Goal: Task Accomplishment & Management: Manage account settings

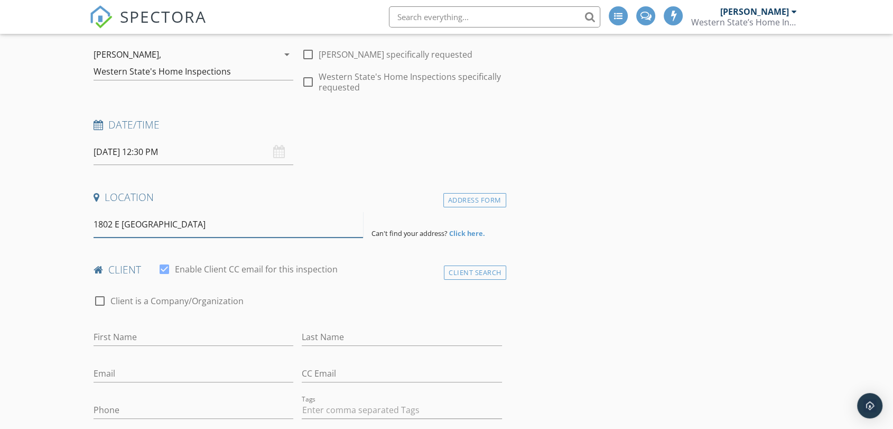
click at [197, 221] on input "1802 E Campo Bello" at bounding box center [228, 224] width 269 height 26
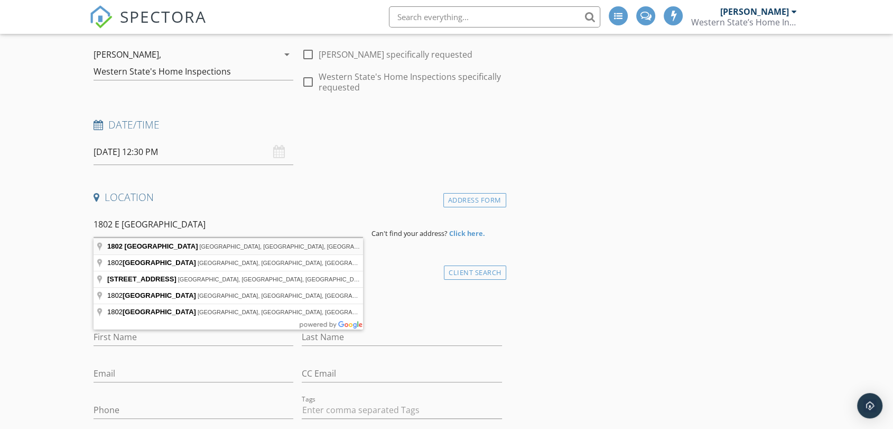
type input "1802 East Campo Bello Drive, Phoenix, AZ, USA"
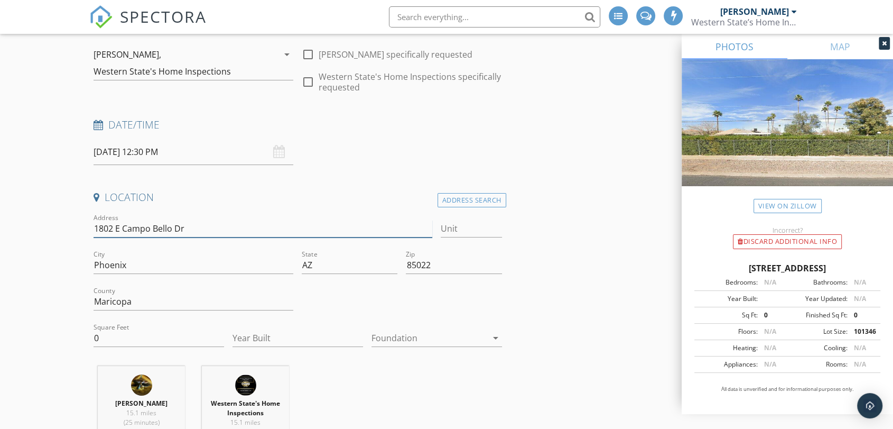
click at [230, 229] on input "1802 E Campo Bello Dr" at bounding box center [263, 228] width 339 height 17
type input "1802 E Campo Bello Dr -"
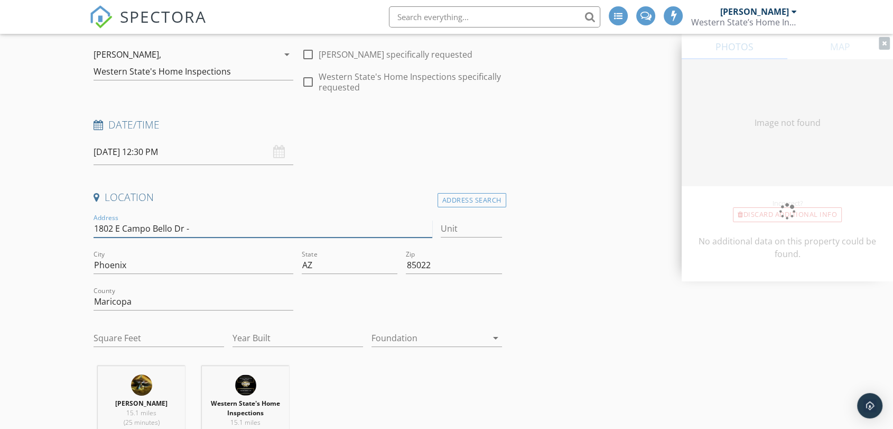
type input "0"
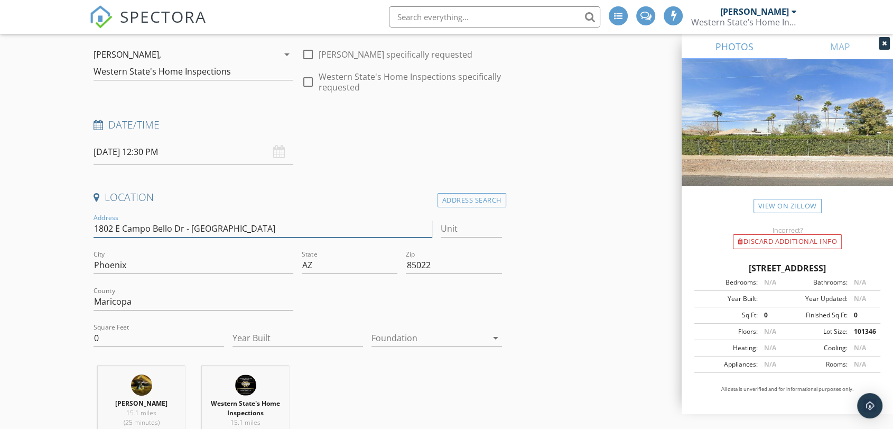
type input "1802 E Campo Bello Dr - Shadow Hills"
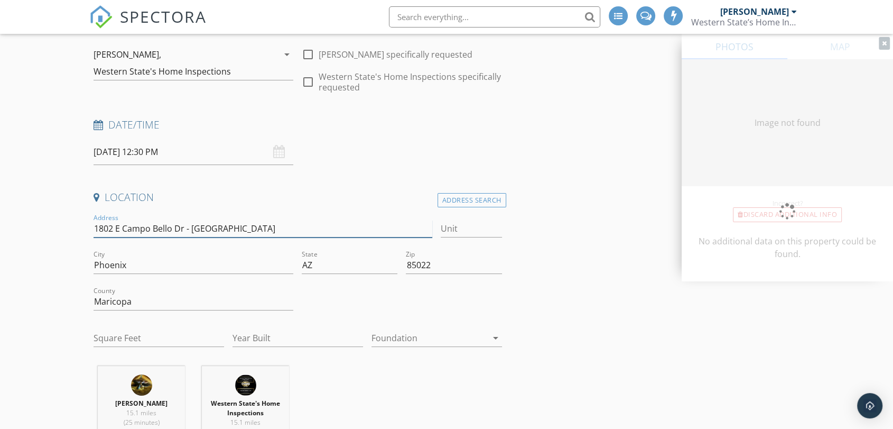
type input "0"
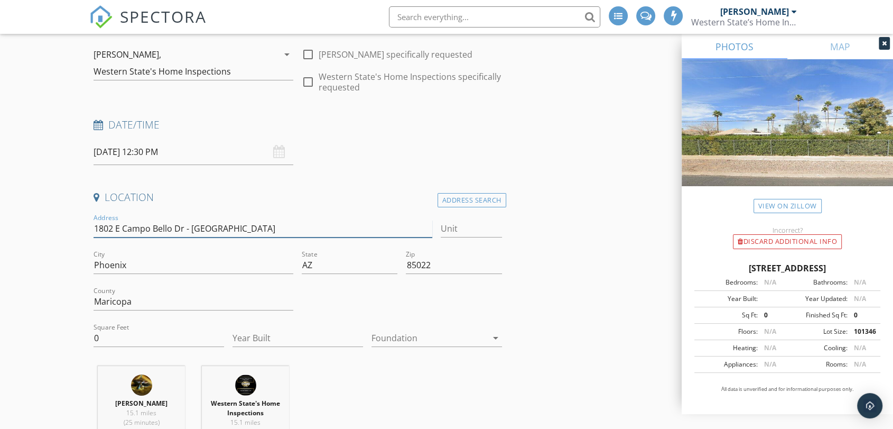
drag, startPoint x: 182, startPoint y: 226, endPoint x: 96, endPoint y: 231, distance: 86.3
click at [96, 231] on input "1802 E Campo Bello Dr - [GEOGRAPHIC_DATA]" at bounding box center [263, 228] width 339 height 17
drag, startPoint x: 320, startPoint y: 229, endPoint x: 95, endPoint y: 231, distance: 225.1
click at [95, 231] on input "1802 E Campo Bello Dr - Shadow Hills" at bounding box center [263, 228] width 339 height 17
type input "1802 E Campo Bello Dr - [GEOGRAPHIC_DATA]"
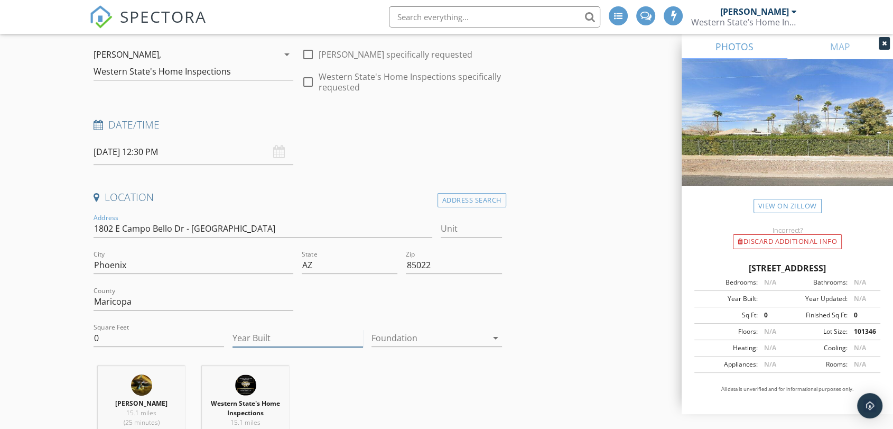
click at [254, 336] on input "Year Built" at bounding box center [297, 337] width 131 height 17
type input "1985"
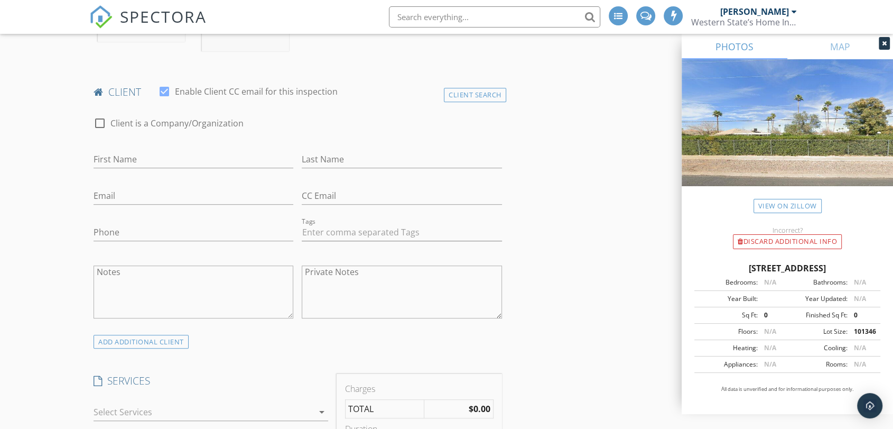
scroll to position [528, 0]
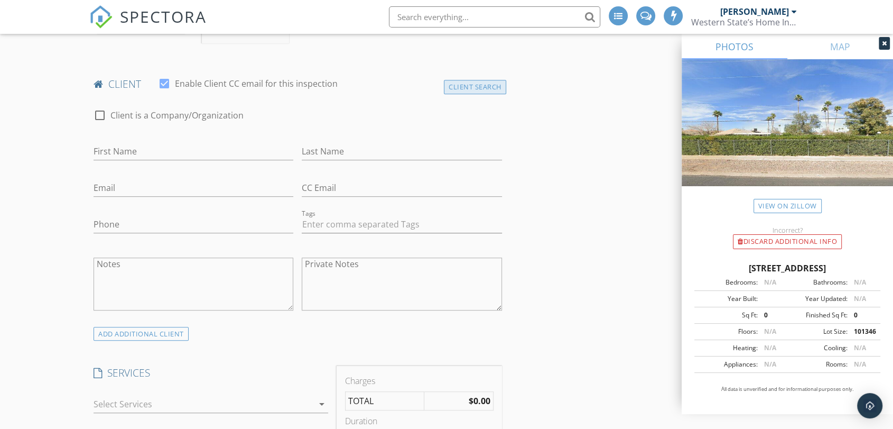
click at [465, 87] on div "Client Search" at bounding box center [475, 87] width 62 height 14
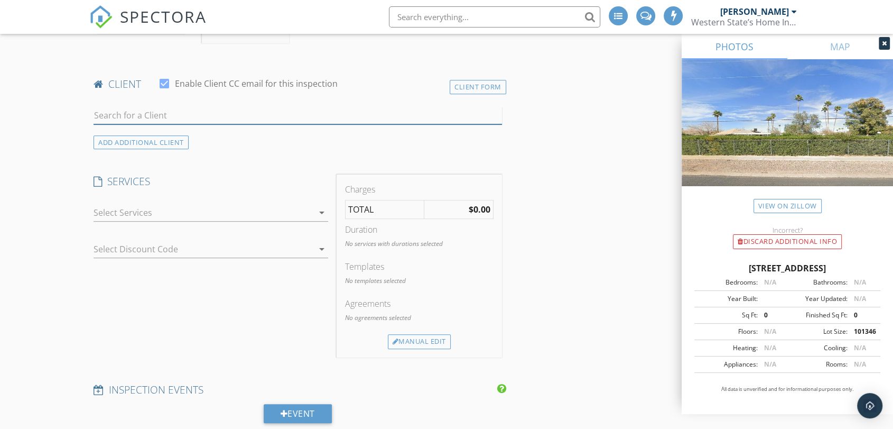
click at [133, 113] on input "text" at bounding box center [298, 115] width 408 height 17
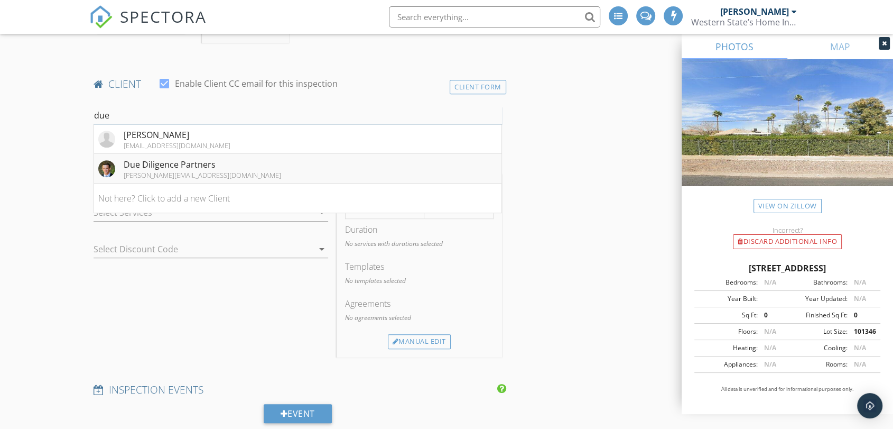
type input "due"
click at [146, 162] on div "Due Diligence Partners" at bounding box center [202, 164] width 157 height 13
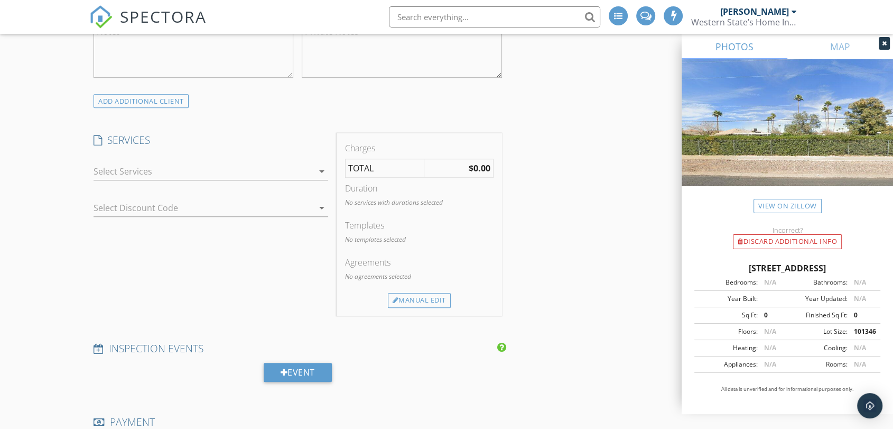
scroll to position [763, 0]
click at [169, 170] on div at bounding box center [204, 169] width 220 height 17
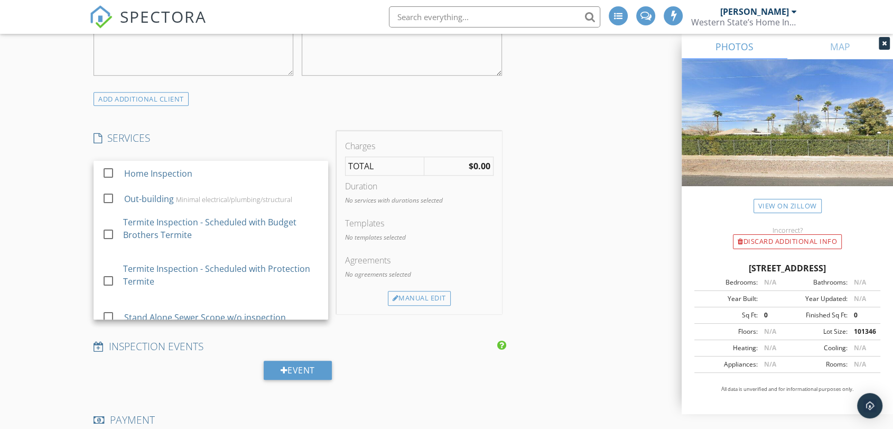
click at [169, 170] on div "Home Inspection" at bounding box center [158, 173] width 68 height 13
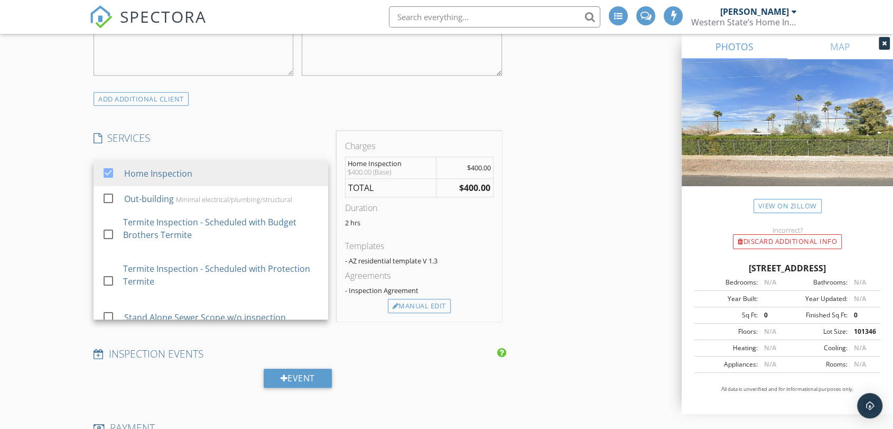
click at [216, 128] on div "INSPECTOR(S) check_box Andrew Jandura PRIMARY check_box Western State's Home In…" at bounding box center [297, 351] width 417 height 1961
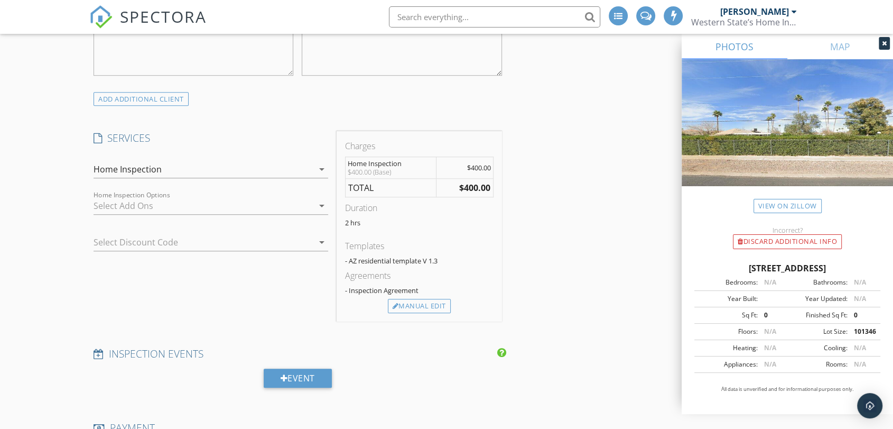
click at [176, 207] on div at bounding box center [204, 205] width 220 height 17
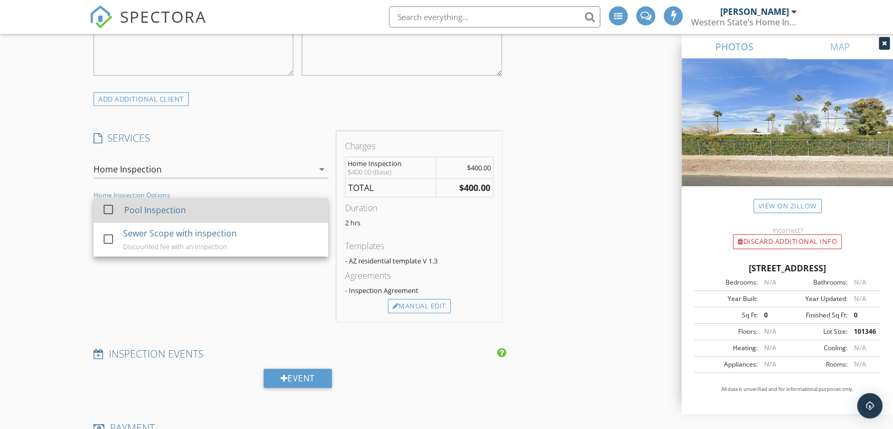
click at [172, 215] on div "Pool Inspection" at bounding box center [155, 209] width 62 height 13
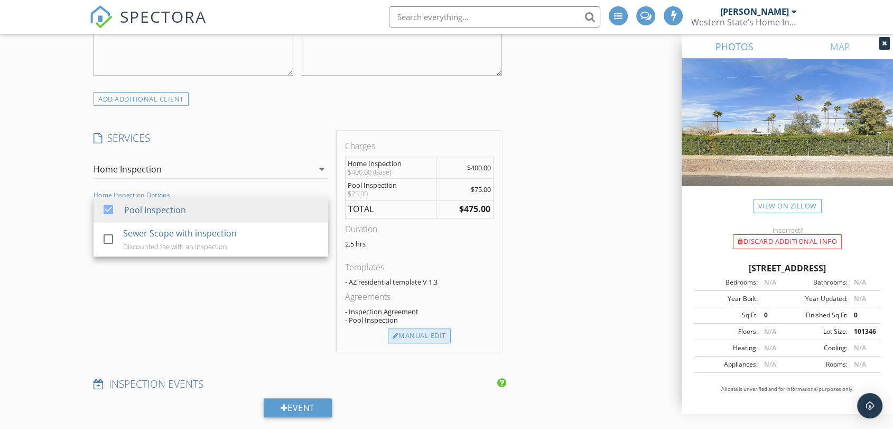
click at [424, 333] on div "Manual Edit" at bounding box center [419, 335] width 63 height 15
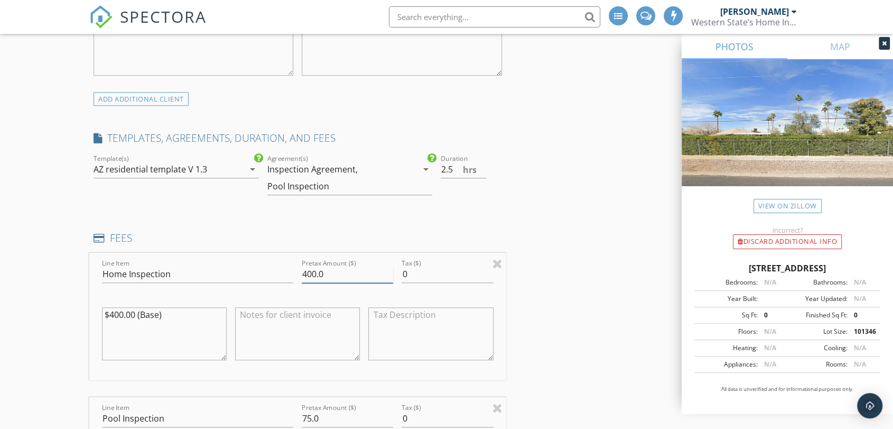
click at [309, 271] on input "400.0" at bounding box center [347, 273] width 91 height 17
type input "400.0"
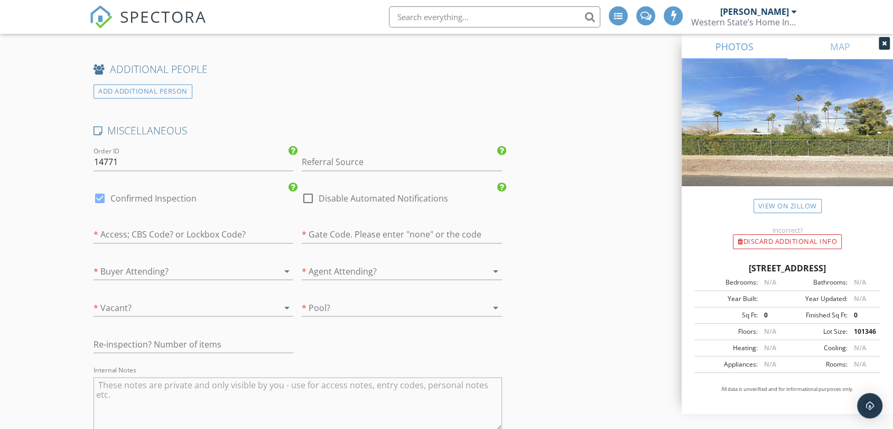
scroll to position [1761, 0]
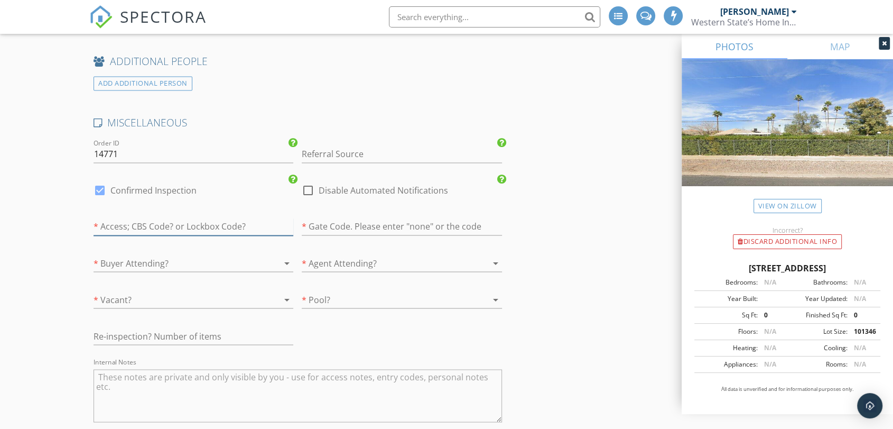
click at [163, 218] on input "text" at bounding box center [194, 226] width 200 height 17
type input "Manager"
click at [152, 258] on div at bounding box center [179, 262] width 170 height 17
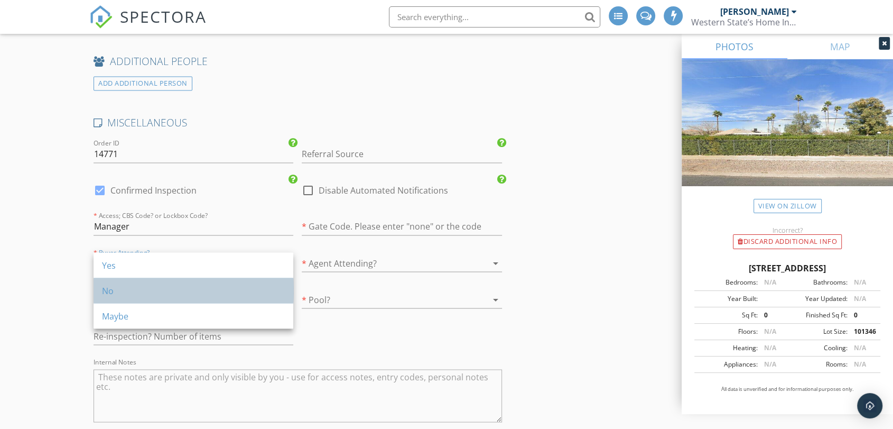
click at [151, 285] on div "No" at bounding box center [193, 290] width 183 height 13
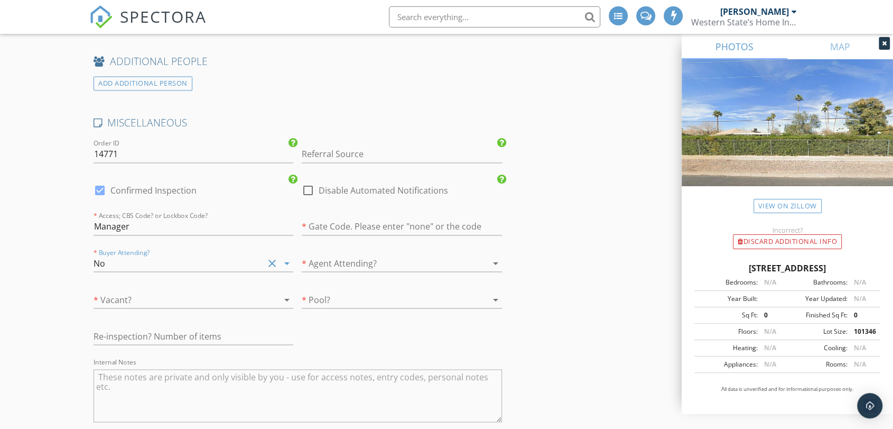
click at [159, 296] on div at bounding box center [179, 299] width 170 height 17
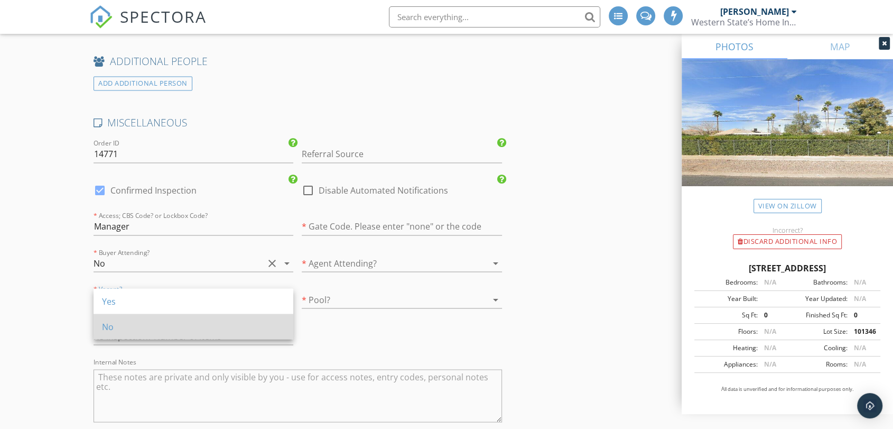
click at [154, 325] on div "No" at bounding box center [193, 326] width 183 height 13
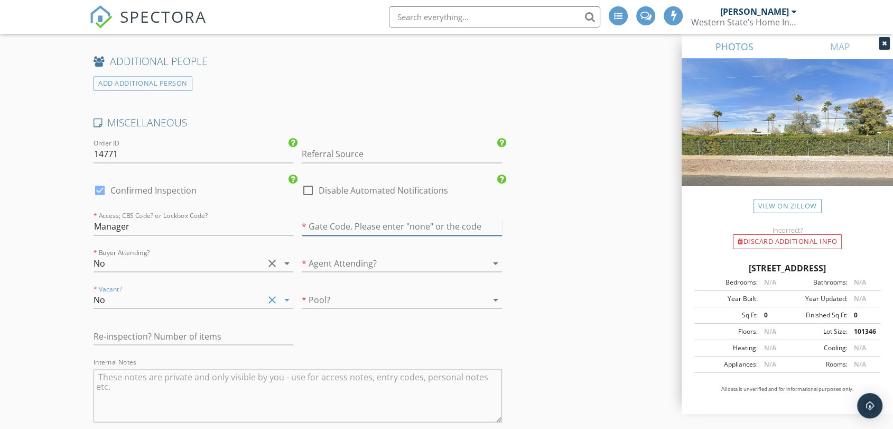
click at [340, 227] on input "text" at bounding box center [402, 226] width 200 height 17
type input "no"
click at [350, 263] on div at bounding box center [387, 262] width 170 height 17
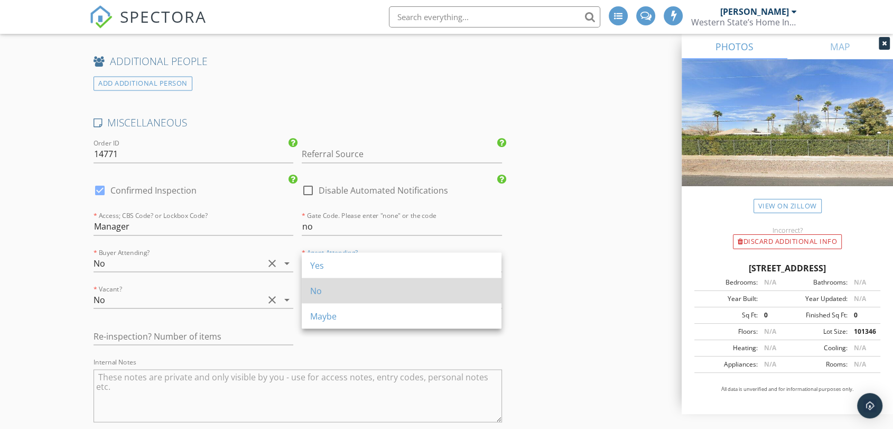
click at [338, 294] on div "No" at bounding box center [401, 290] width 183 height 13
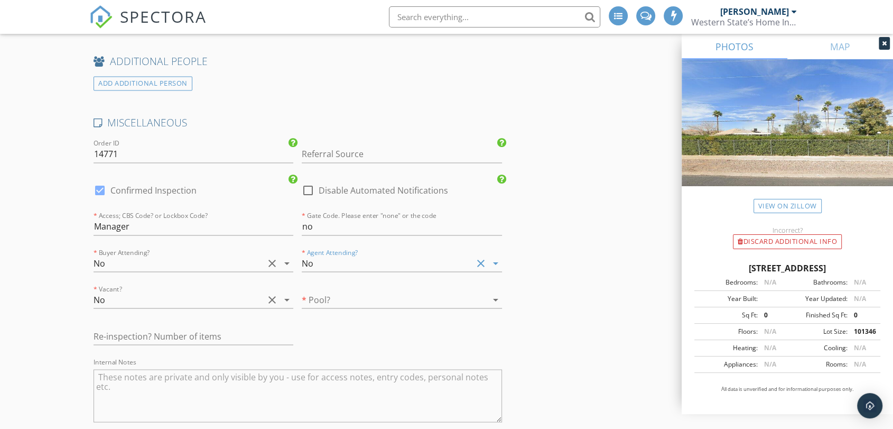
click at [343, 293] on div at bounding box center [387, 299] width 170 height 17
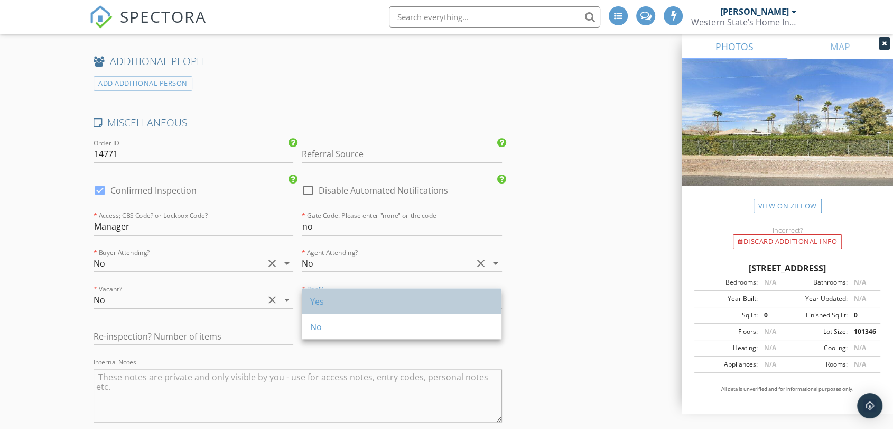
click at [341, 303] on div "Yes" at bounding box center [401, 300] width 183 height 13
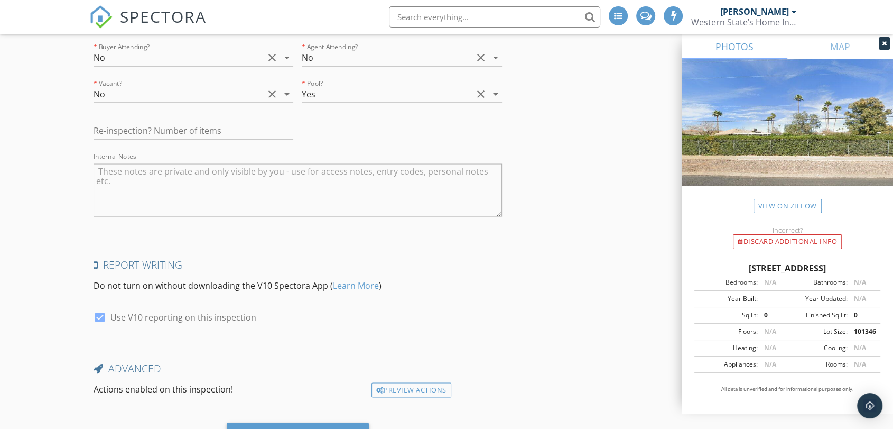
scroll to position [2020, 0]
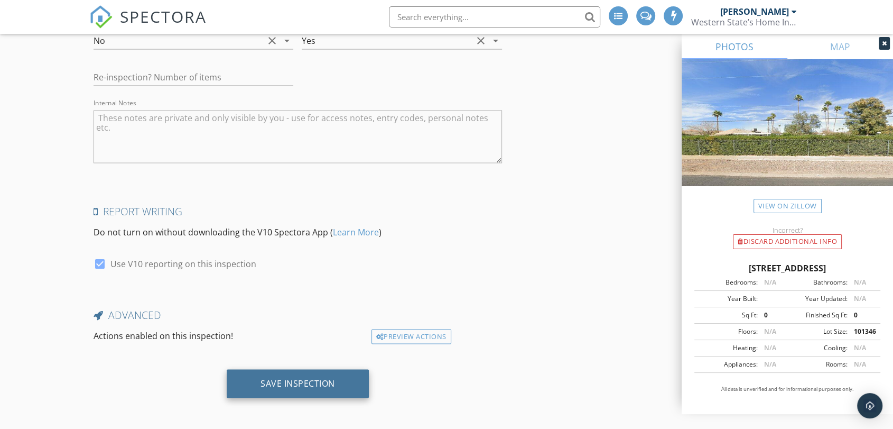
click at [302, 378] on div "Save Inspection" at bounding box center [297, 383] width 75 height 11
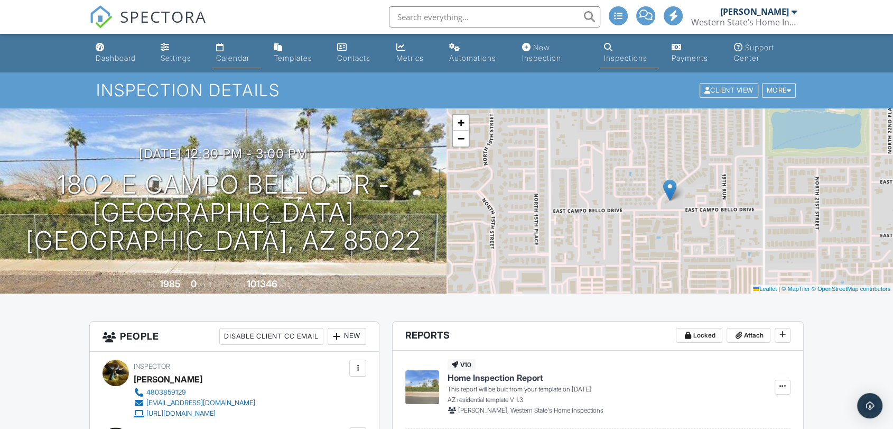
click at [237, 59] on div "Calendar" at bounding box center [232, 57] width 33 height 9
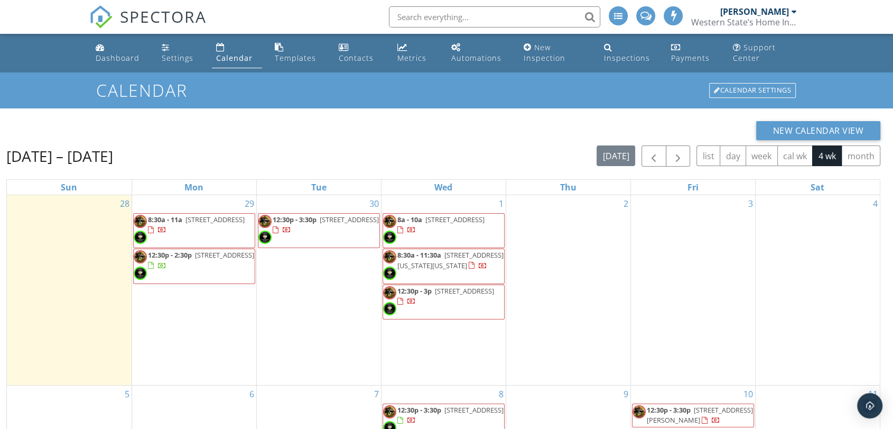
click at [440, 295] on span "1802 E Campo Bello Dr - Shadow Hills, Phoenix 85022" at bounding box center [464, 291] width 59 height 10
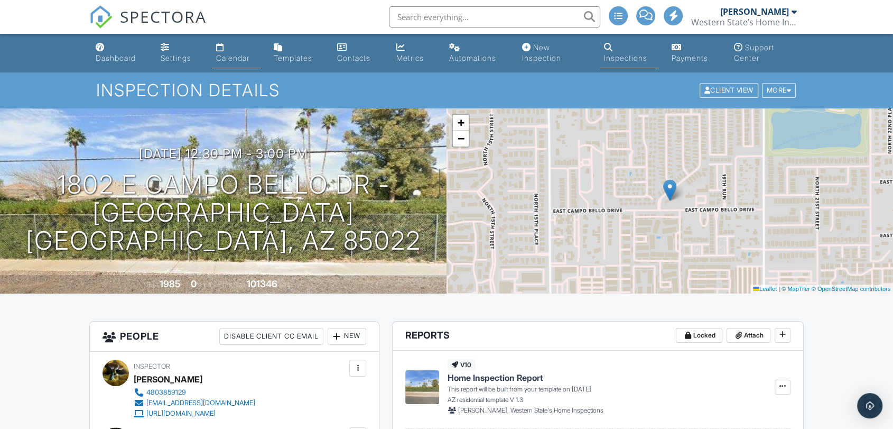
click at [232, 58] on div "Calendar" at bounding box center [232, 57] width 33 height 9
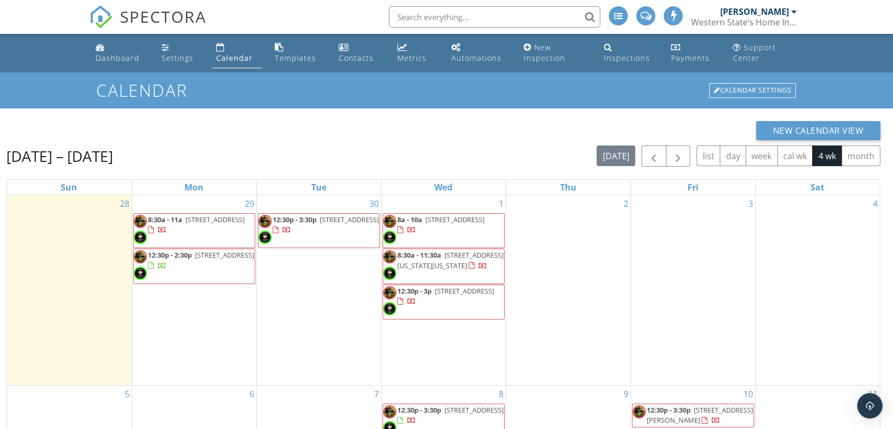
click at [457, 267] on span "4400 W Missouri Ave - Grand Missouri Clubhouse, Glendale 85301" at bounding box center [450, 260] width 106 height 20
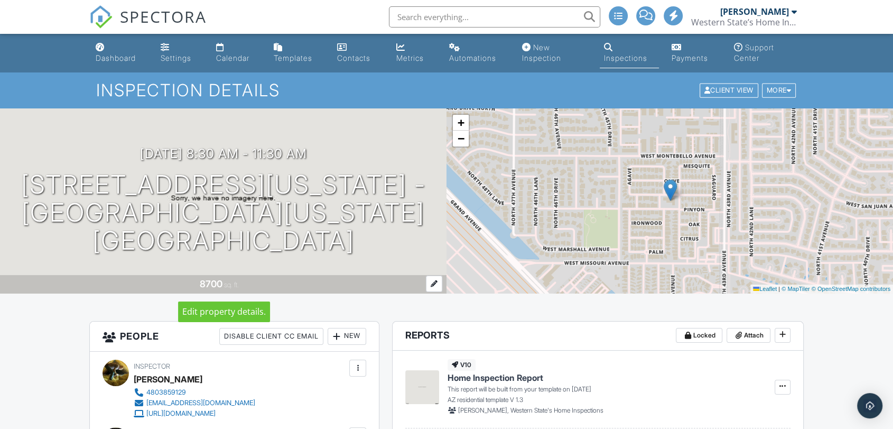
click at [430, 280] on div at bounding box center [434, 283] width 16 height 16
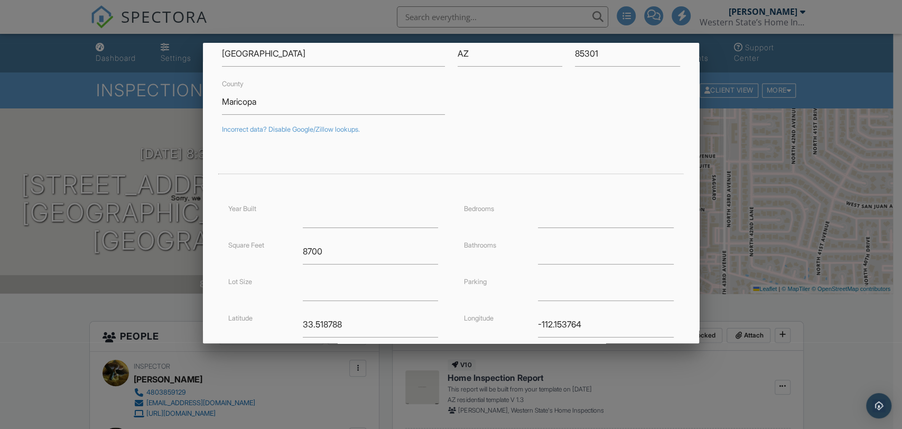
scroll to position [117, 0]
click at [351, 214] on input "number" at bounding box center [371, 213] width 136 height 26
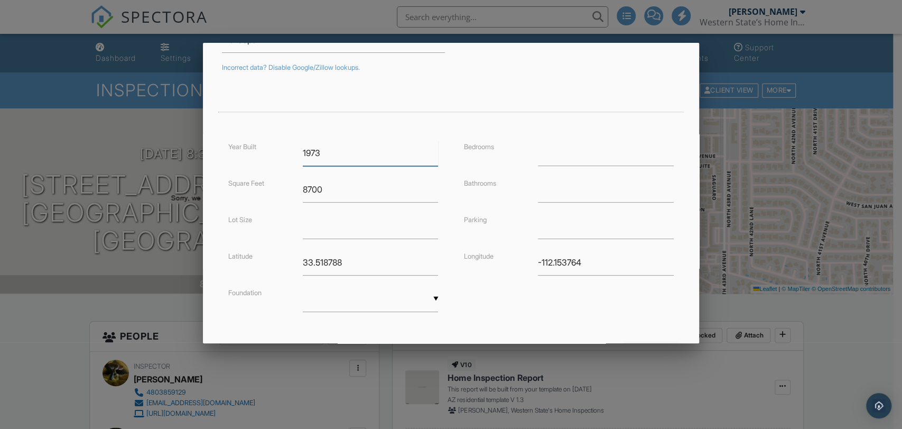
scroll to position [227, 0]
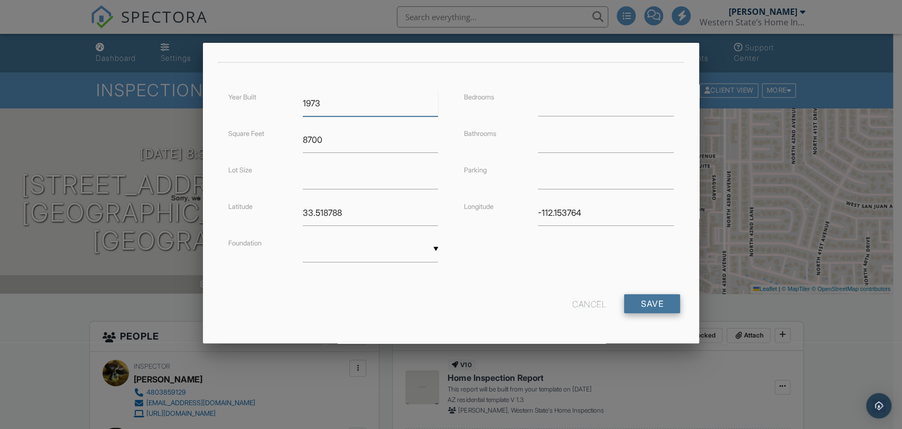
type input "1973"
click at [638, 297] on input "Save" at bounding box center [652, 303] width 56 height 19
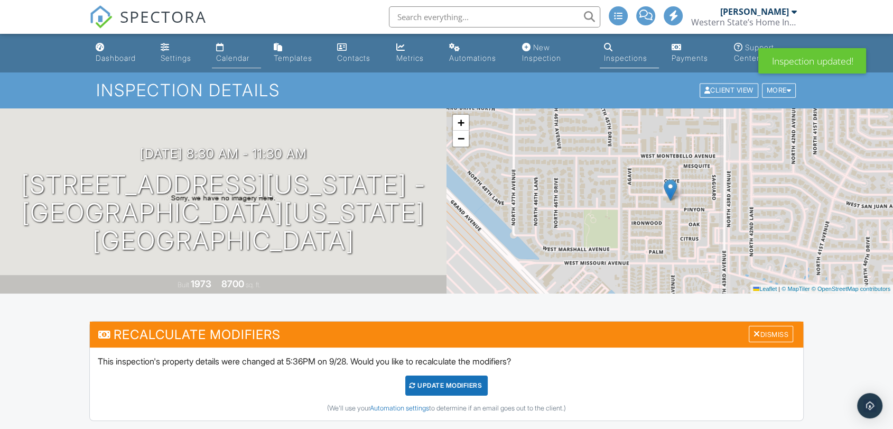
click at [240, 52] on link "Calendar" at bounding box center [236, 53] width 49 height 30
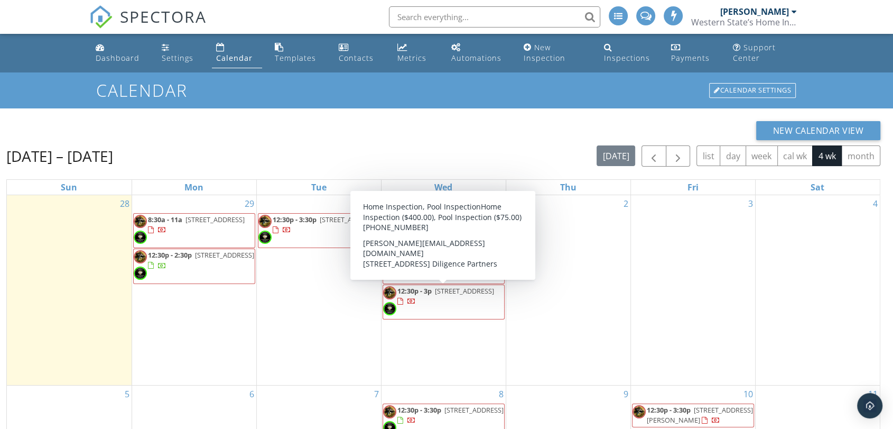
click at [440, 295] on span "[STREET_ADDRESS]" at bounding box center [464, 291] width 59 height 10
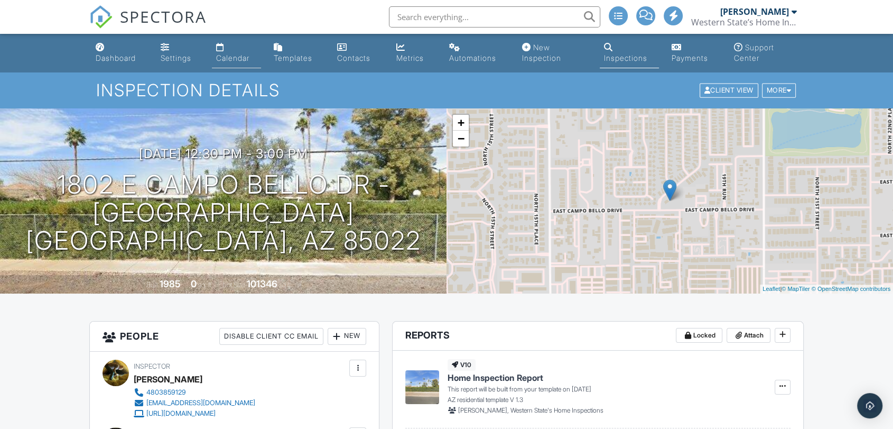
click at [239, 59] on div "Calendar" at bounding box center [232, 57] width 33 height 9
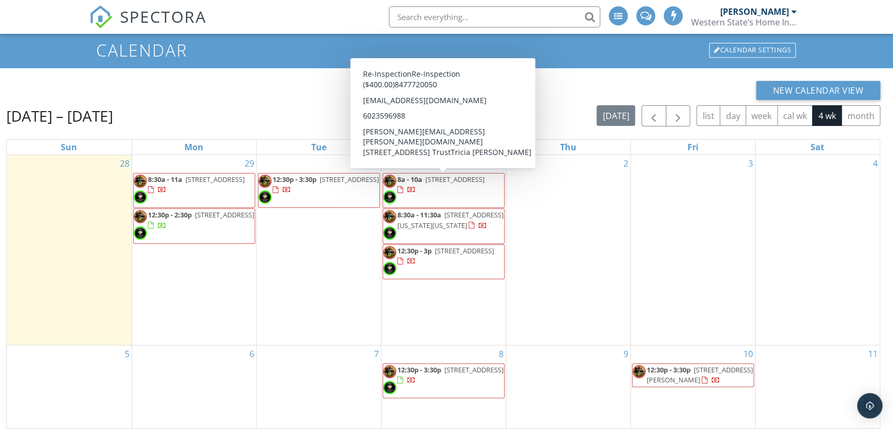
scroll to position [59, 0]
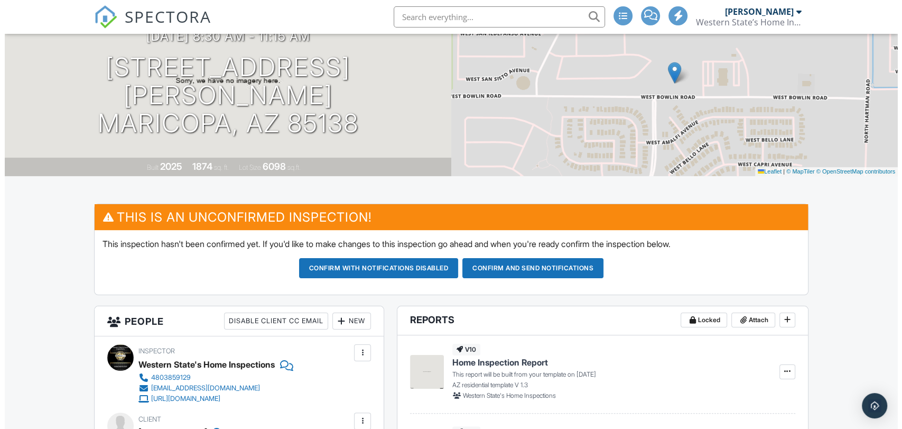
scroll to position [176, 0]
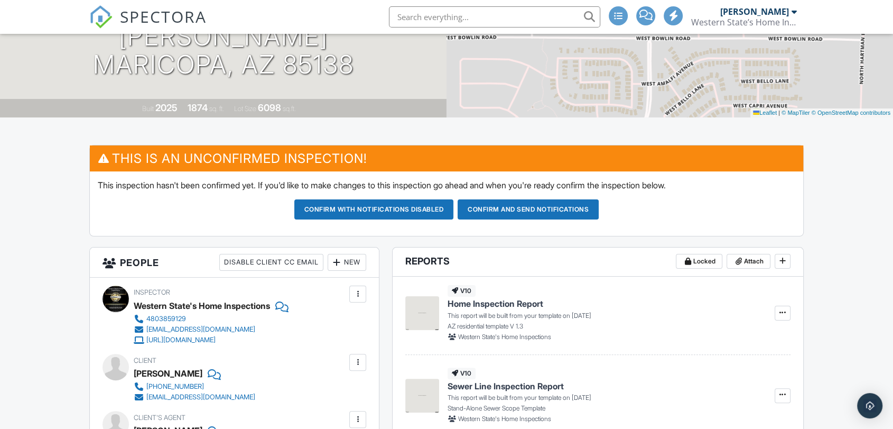
click at [348, 258] on div "New" at bounding box center [347, 262] width 39 height 17
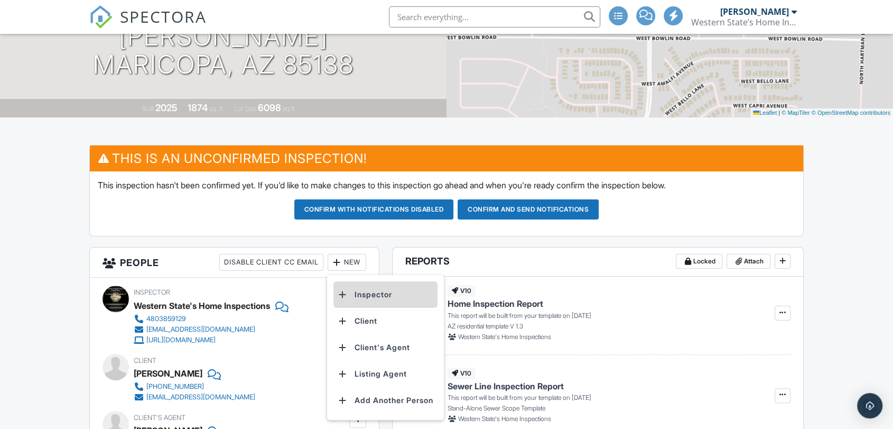
click at [376, 295] on li "Inspector" at bounding box center [385, 294] width 104 height 26
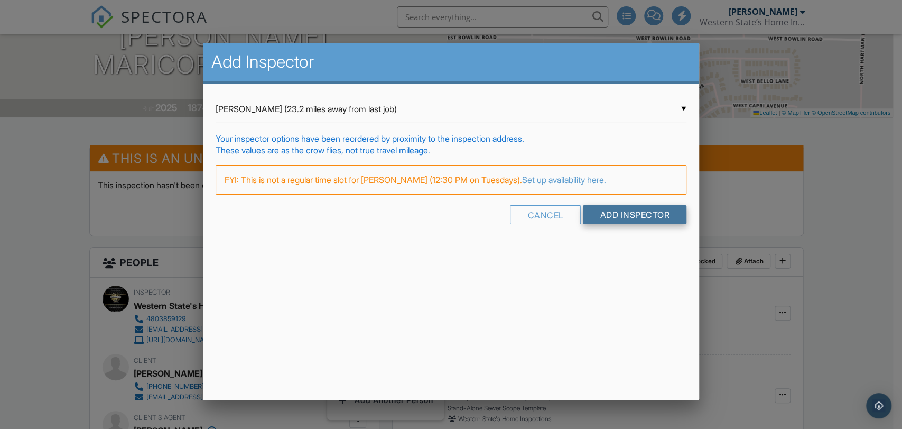
click at [635, 213] on input "Add Inspector" at bounding box center [635, 214] width 104 height 19
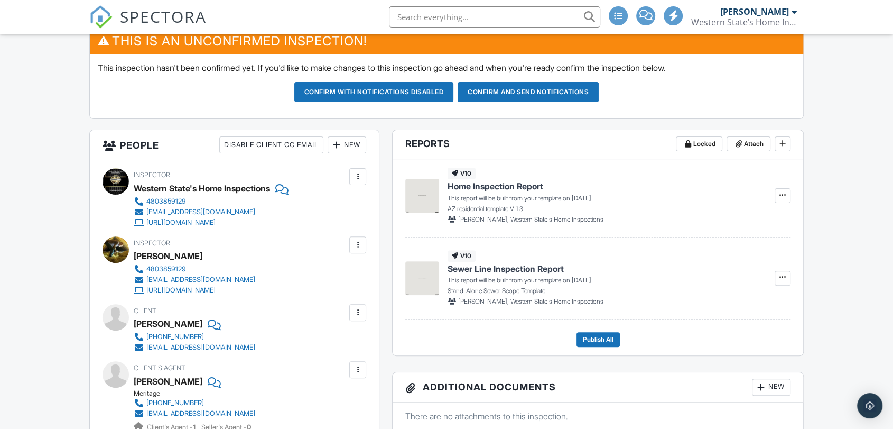
click at [363, 244] on div at bounding box center [357, 244] width 11 height 11
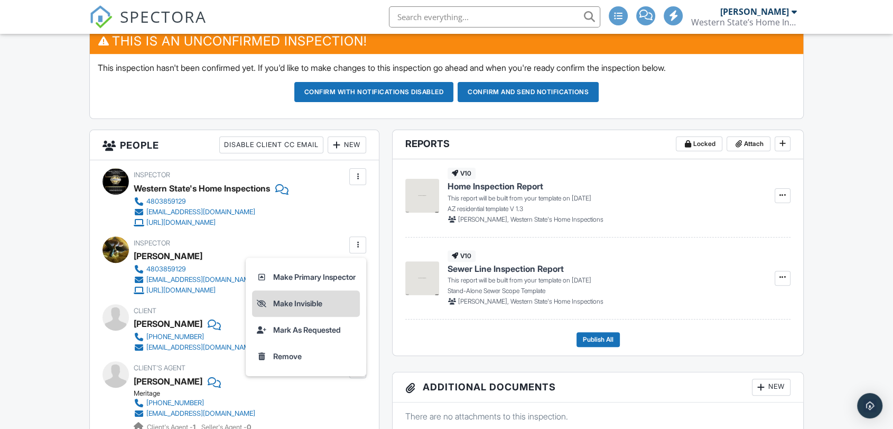
click at [287, 305] on li "Make Invisible" at bounding box center [306, 303] width 108 height 26
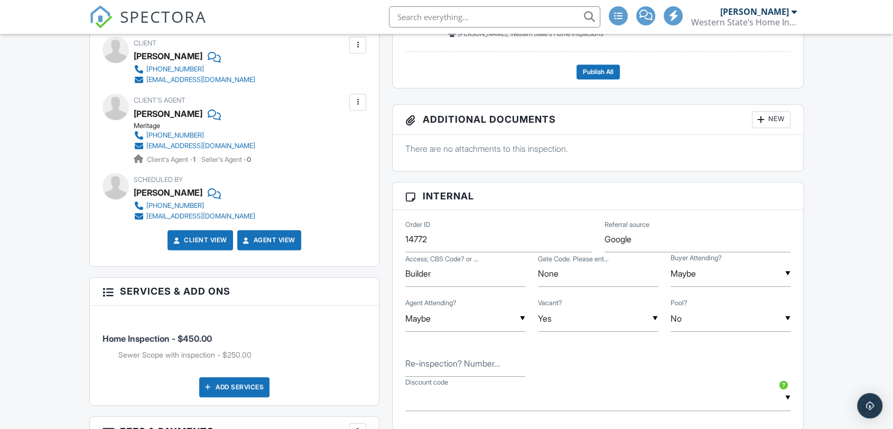
scroll to position [587, 0]
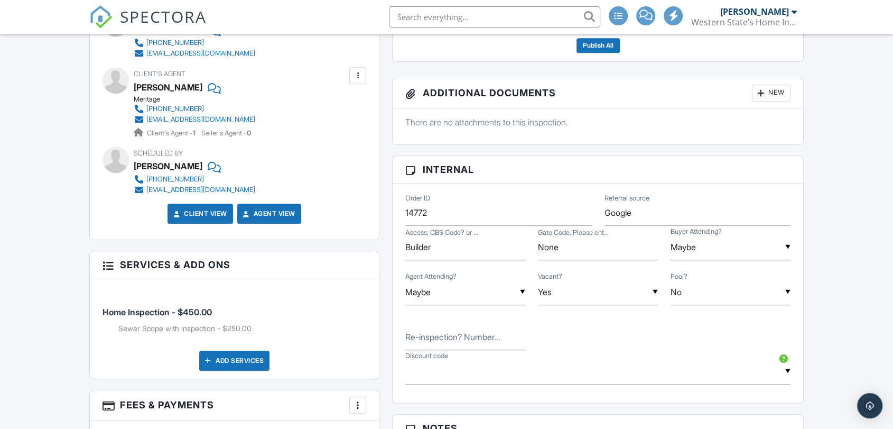
click at [776, 254] on div "▼ Maybe Yes No Maybe Yes No Maybe" at bounding box center [731, 247] width 120 height 26
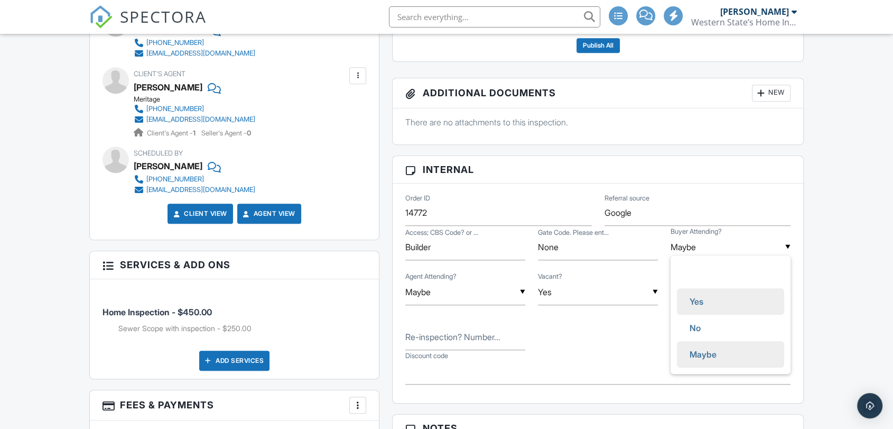
click at [724, 304] on li "Yes" at bounding box center [730, 301] width 107 height 26
type input "Yes"
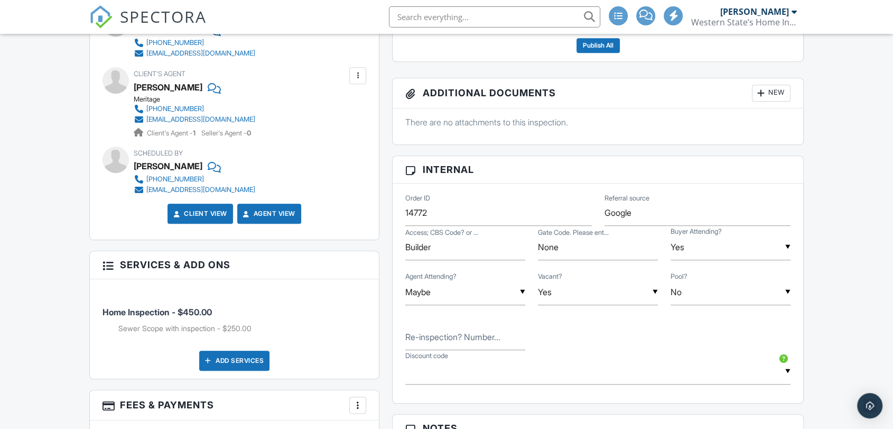
click at [838, 272] on div "Dashboard Settings Calendar Templates Contacts Metrics Automations New Inspecti…" at bounding box center [446, 313] width 893 height 1733
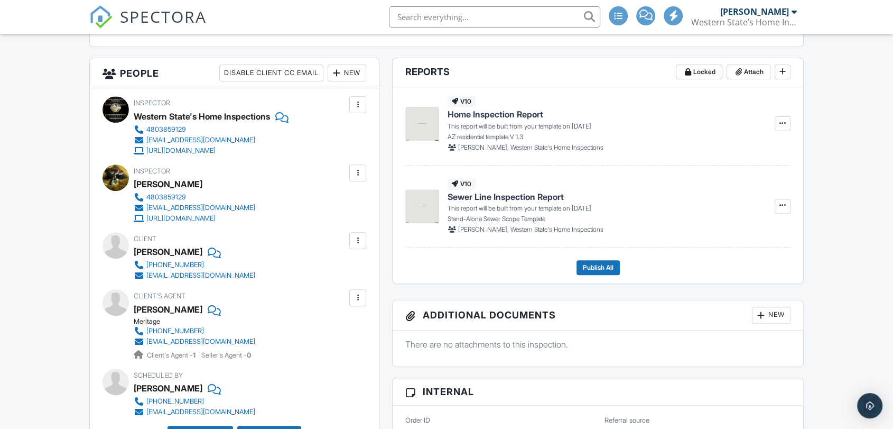
scroll to position [352, 0]
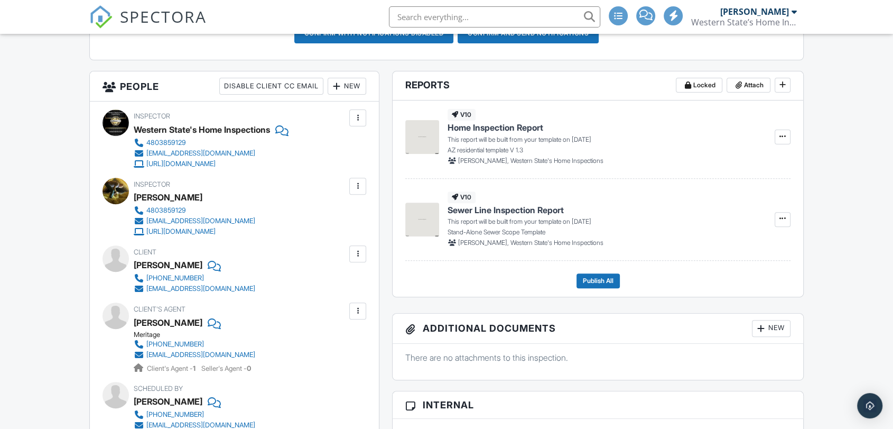
click at [355, 191] on div at bounding box center [357, 186] width 17 height 17
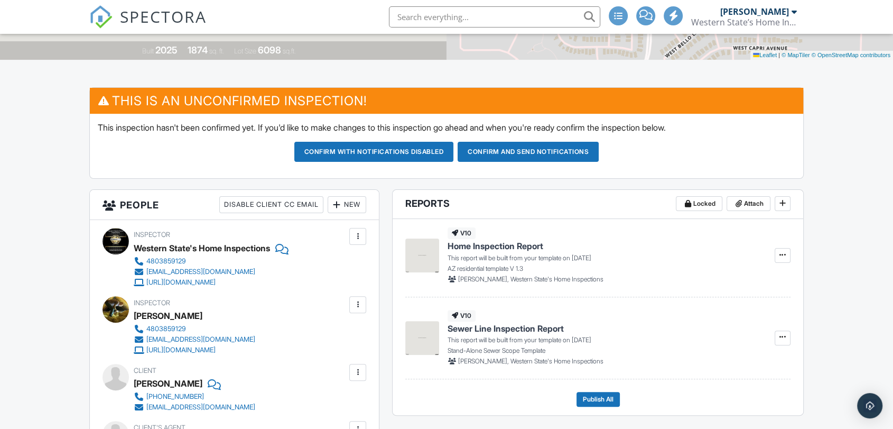
scroll to position [235, 0]
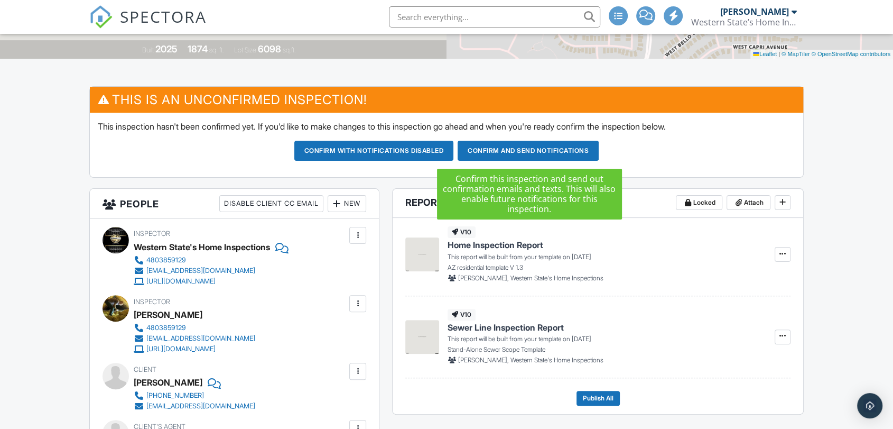
click at [552, 143] on button "Confirm and send notifications" at bounding box center [528, 151] width 141 height 20
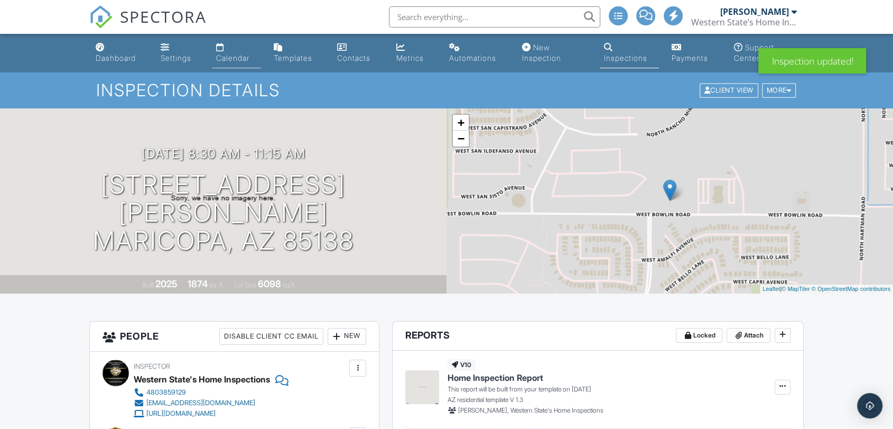
click at [238, 55] on div "Calendar" at bounding box center [232, 57] width 33 height 9
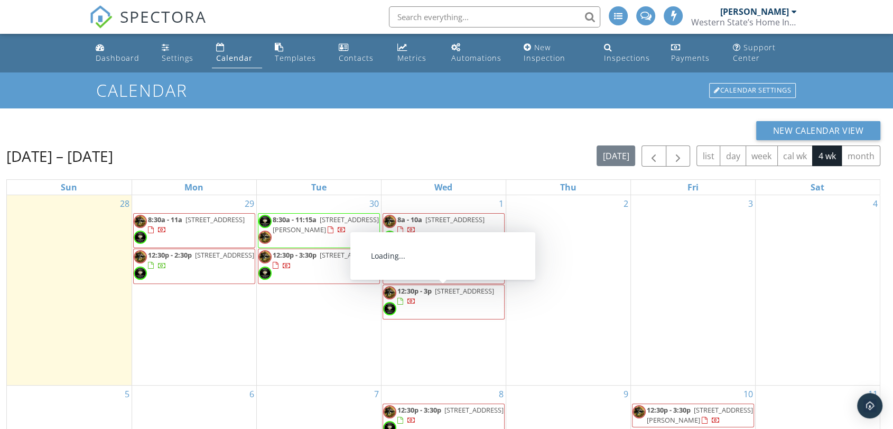
click at [446, 305] on span "12:30p - 3p 1802 E Campo Bello Dr - Shadow Hills, Phoenix 85022" at bounding box center [443, 302] width 121 height 32
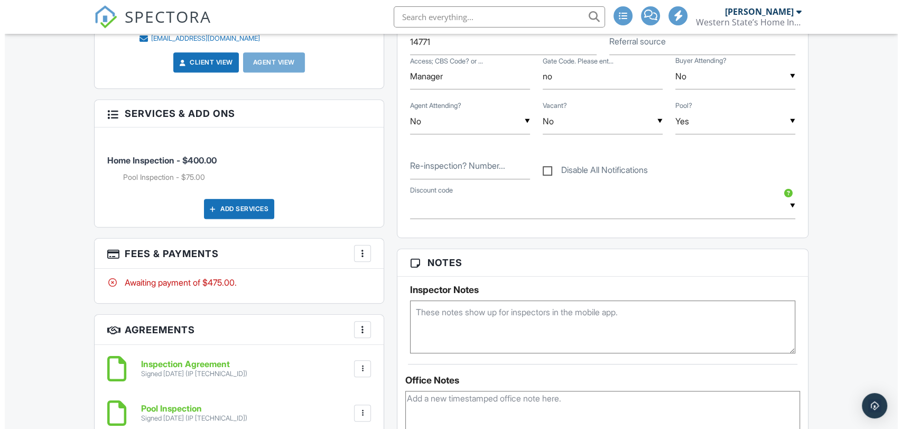
scroll to position [554, 0]
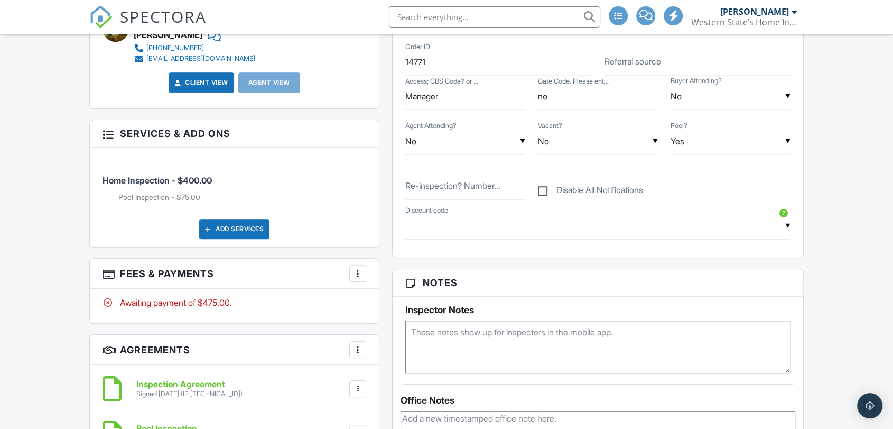
click at [216, 231] on div "Add Services" at bounding box center [234, 229] width 70 height 20
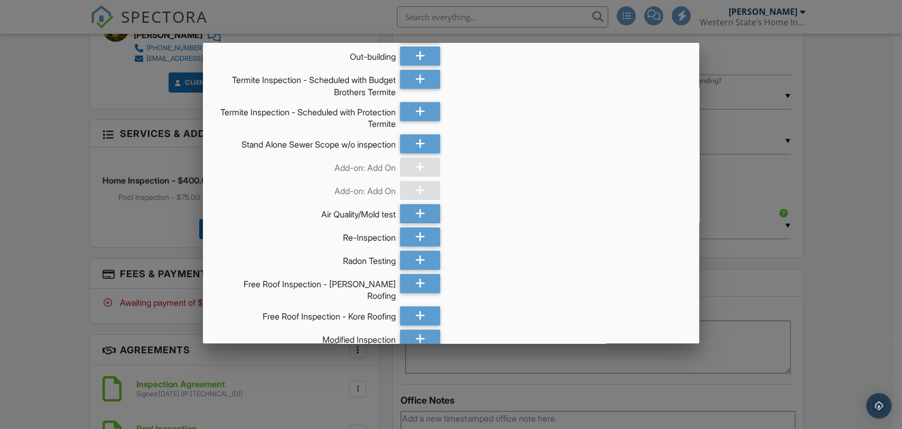
scroll to position [161, 0]
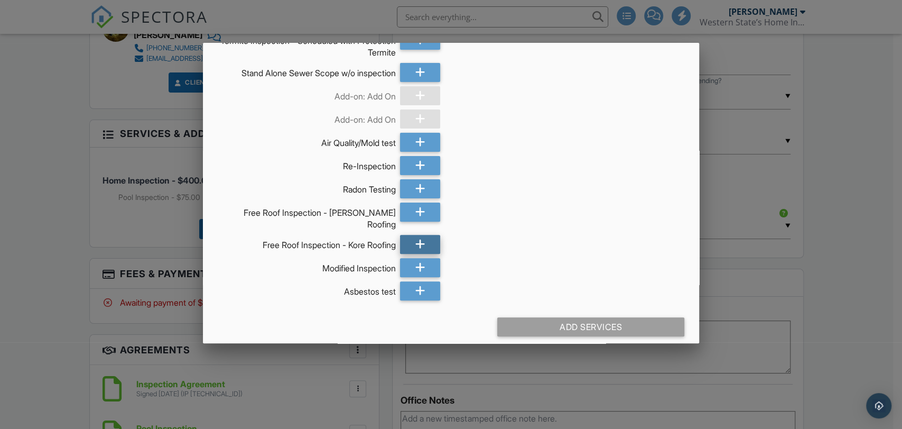
click at [418, 235] on icon at bounding box center [420, 244] width 10 height 19
click at [592, 317] on div "Add Services" at bounding box center [590, 326] width 187 height 19
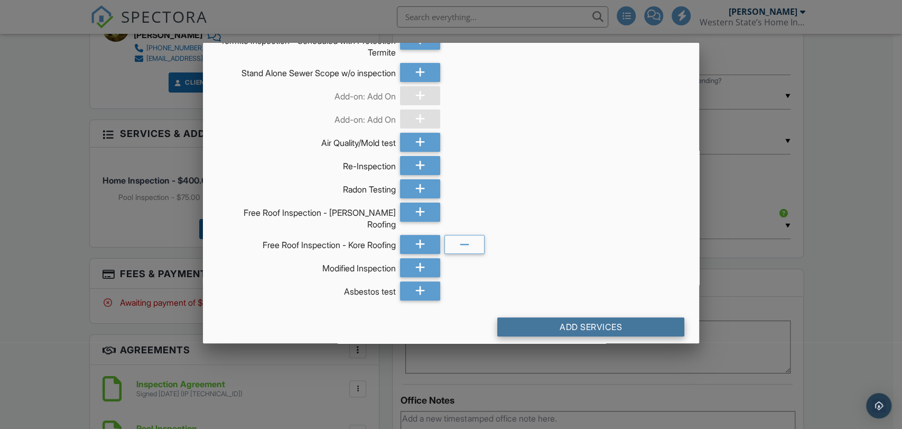
click at [591, 317] on div "Add Services" at bounding box center [590, 326] width 187 height 19
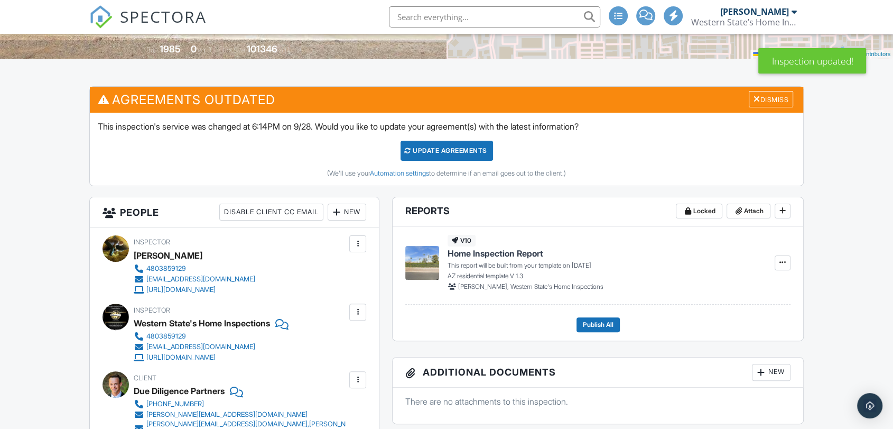
click at [422, 153] on div "Update Agreements" at bounding box center [447, 151] width 92 height 20
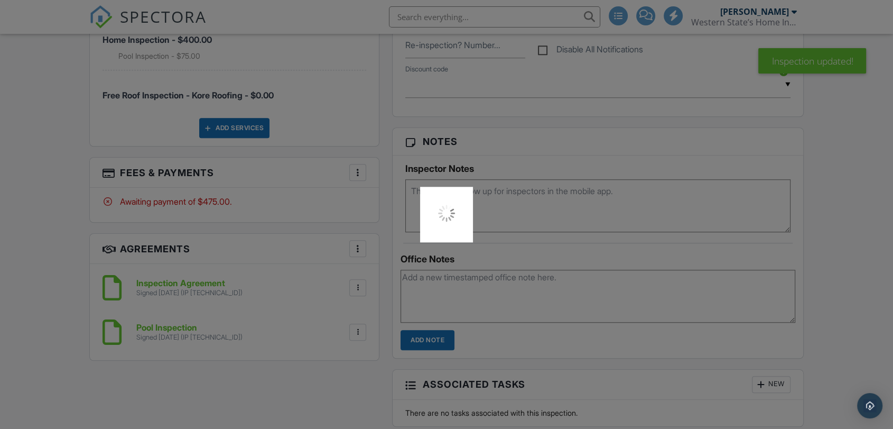
scroll to position [938, 0]
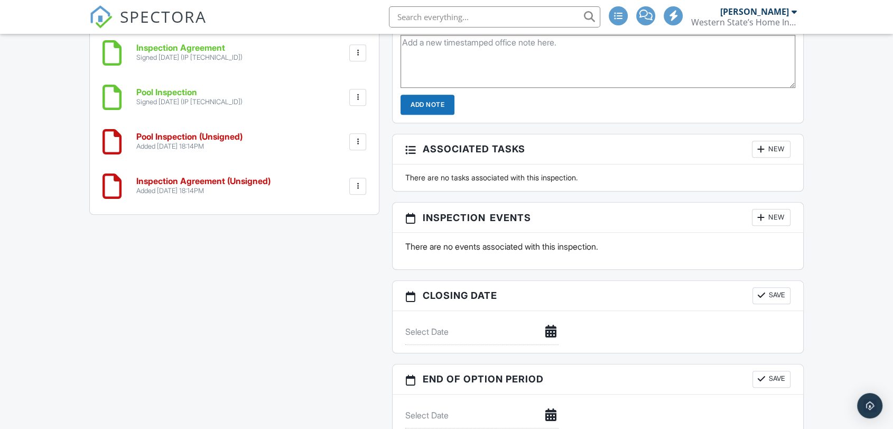
scroll to position [880, 0]
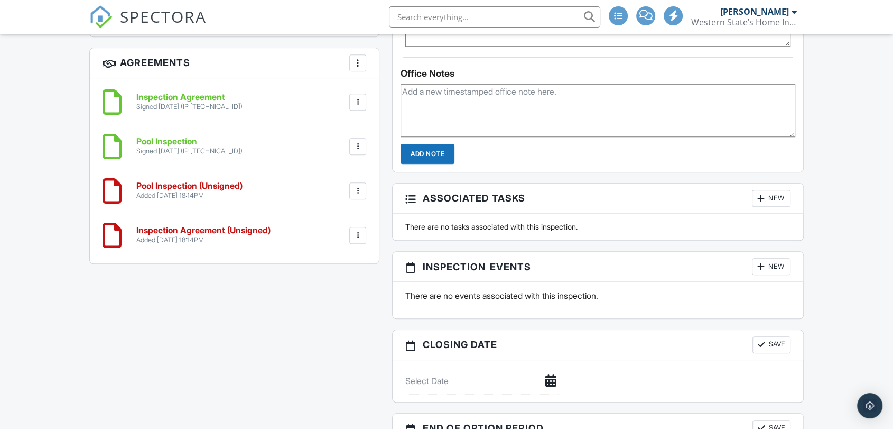
click at [362, 189] on div at bounding box center [357, 190] width 11 height 11
drag, startPoint x: 352, startPoint y: 268, endPoint x: 556, endPoint y: 73, distance: 282.2
click at [352, 268] on li "Delete" at bounding box center [330, 272] width 60 height 26
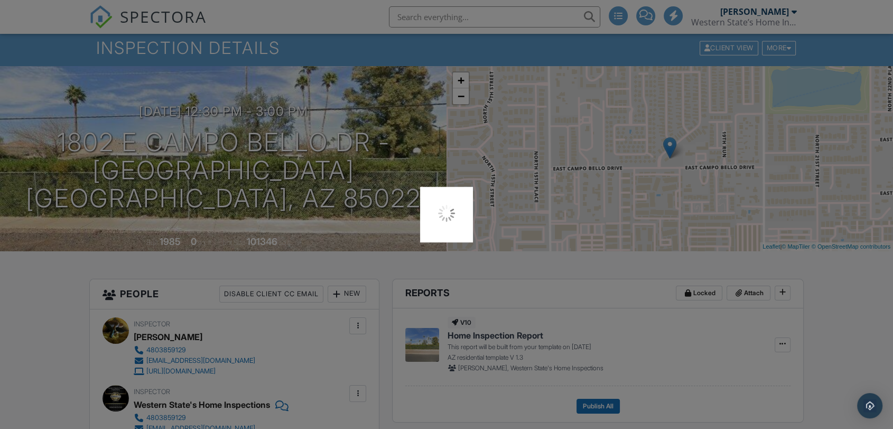
scroll to position [0, 0]
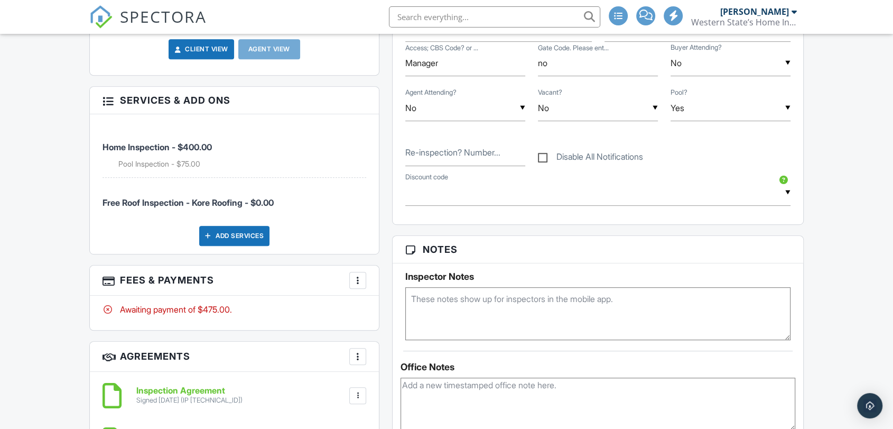
scroll to position [822, 0]
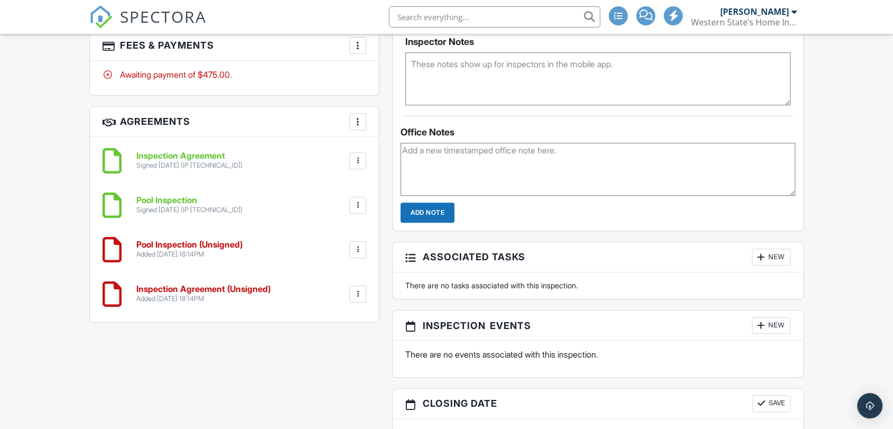
click at [355, 248] on div at bounding box center [357, 249] width 11 height 11
click at [334, 331] on li "Delete" at bounding box center [330, 331] width 60 height 26
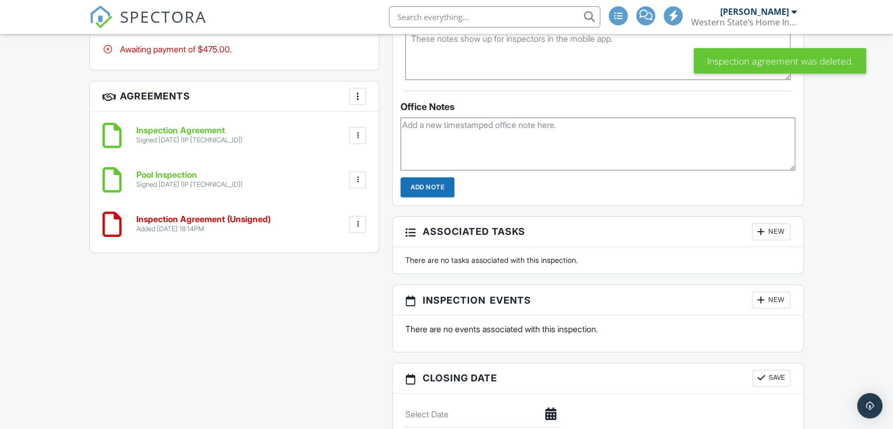
click at [361, 229] on div at bounding box center [357, 224] width 17 height 17
click at [328, 298] on li "Delete" at bounding box center [330, 306] width 60 height 26
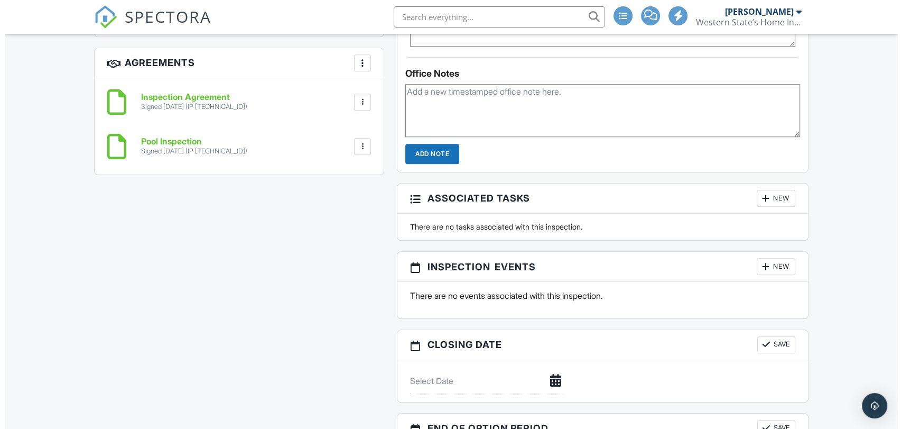
scroll to position [1308, 0]
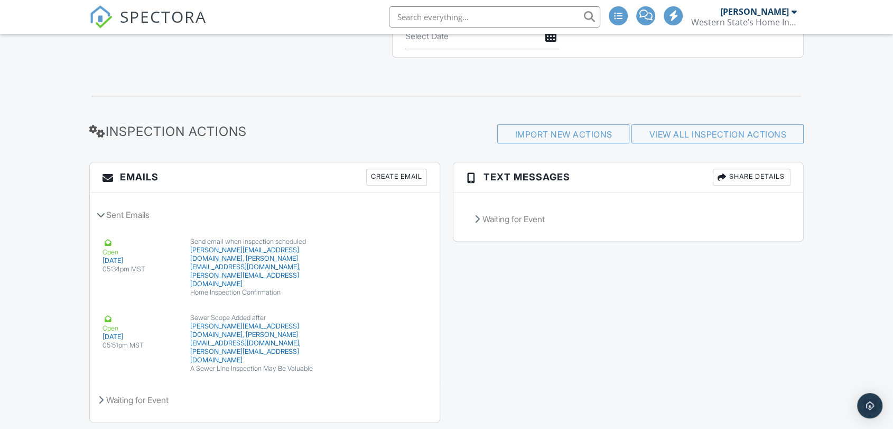
click at [383, 175] on div "Create Email" at bounding box center [396, 177] width 61 height 17
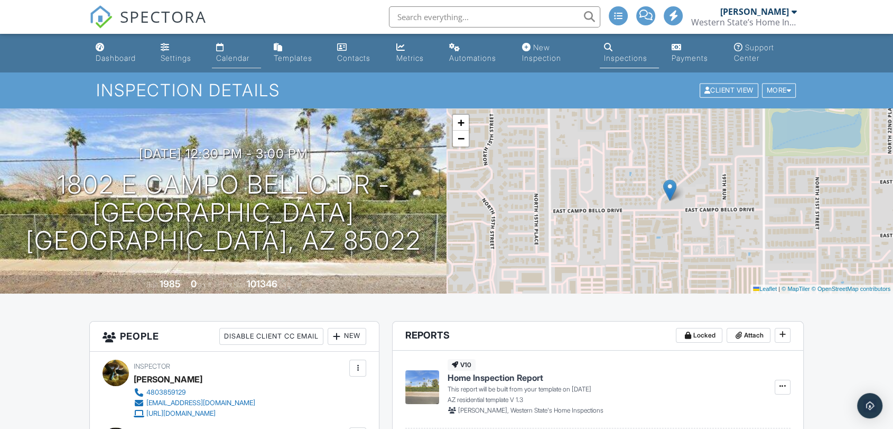
click at [233, 55] on div "Calendar" at bounding box center [232, 57] width 33 height 9
